Goal: Find specific page/section: Find specific page/section

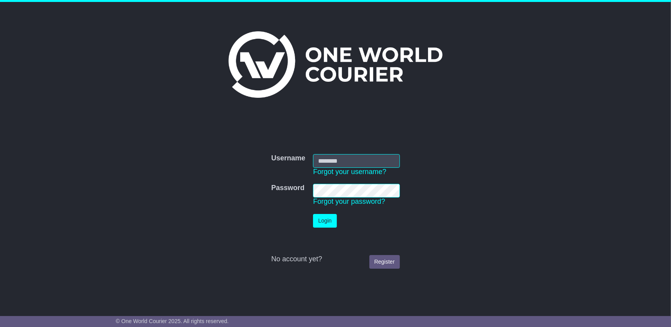
type input "**********"
click at [326, 220] on button "Login" at bounding box center [324, 221] width 23 height 14
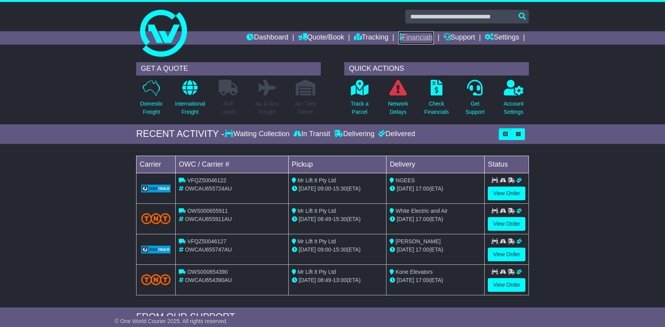
click at [412, 38] on link "Financials" at bounding box center [416, 37] width 36 height 13
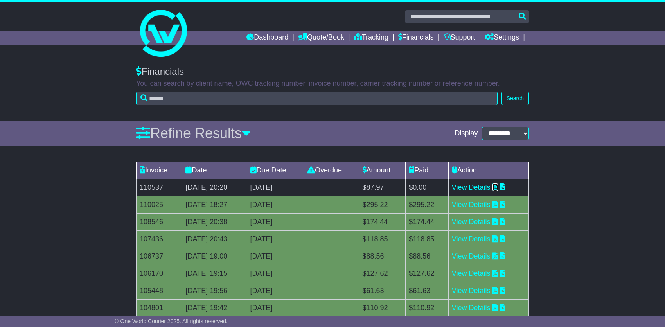
click at [498, 187] on icon at bounding box center [494, 186] width 5 height 7
